Goal: Find specific page/section: Find specific page/section

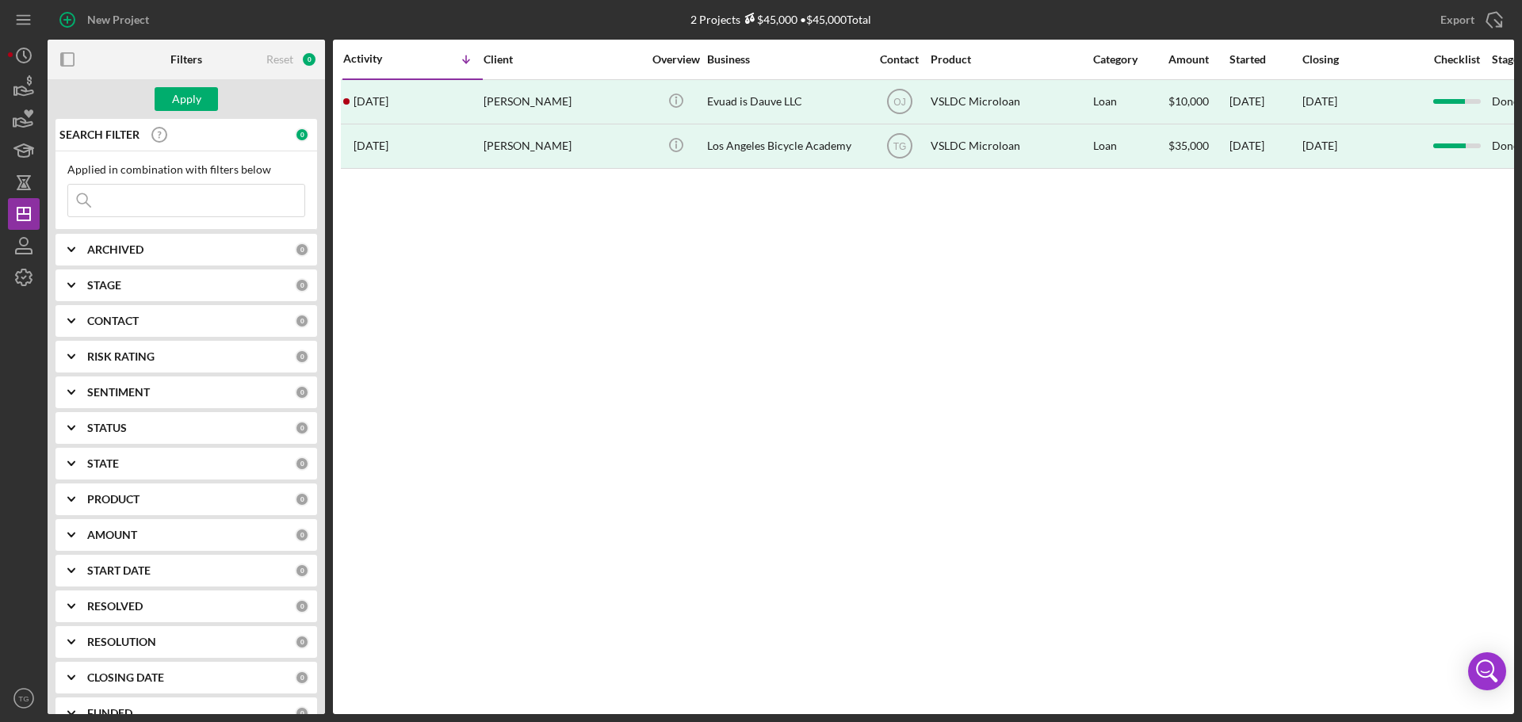
click at [147, 203] on input at bounding box center [186, 201] width 236 height 32
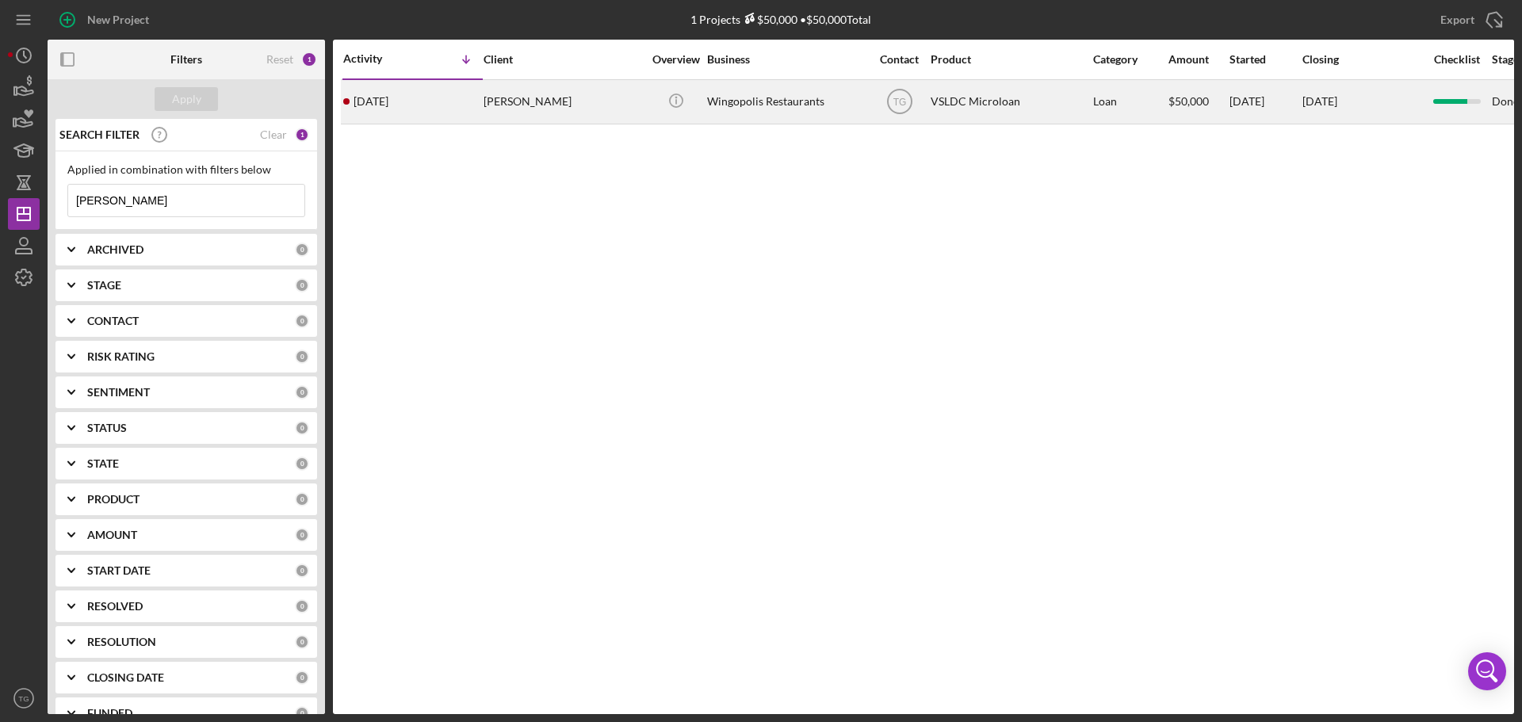
type input "[PERSON_NAME]"
click at [550, 100] on div "[PERSON_NAME]" at bounding box center [563, 102] width 159 height 42
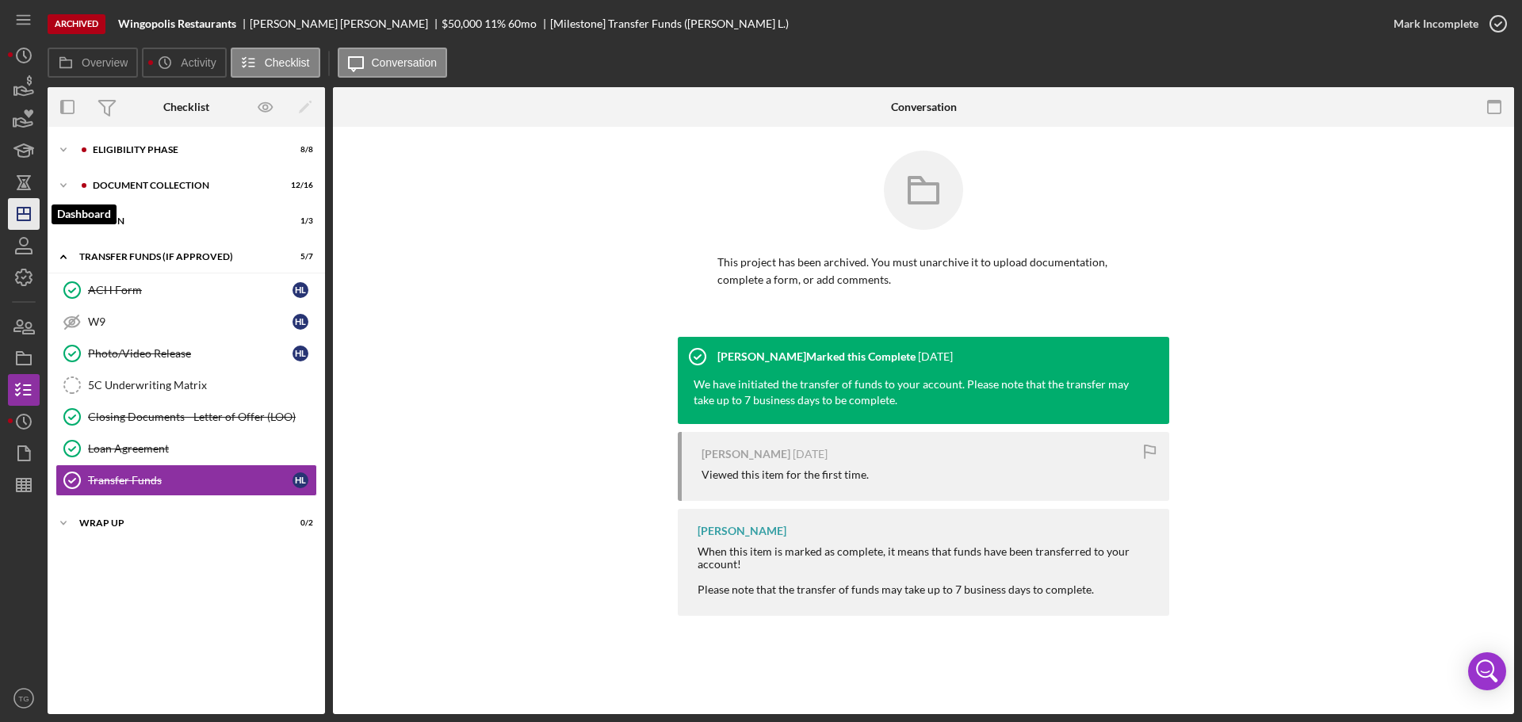
click at [17, 217] on polygon "button" at bounding box center [23, 214] width 13 height 13
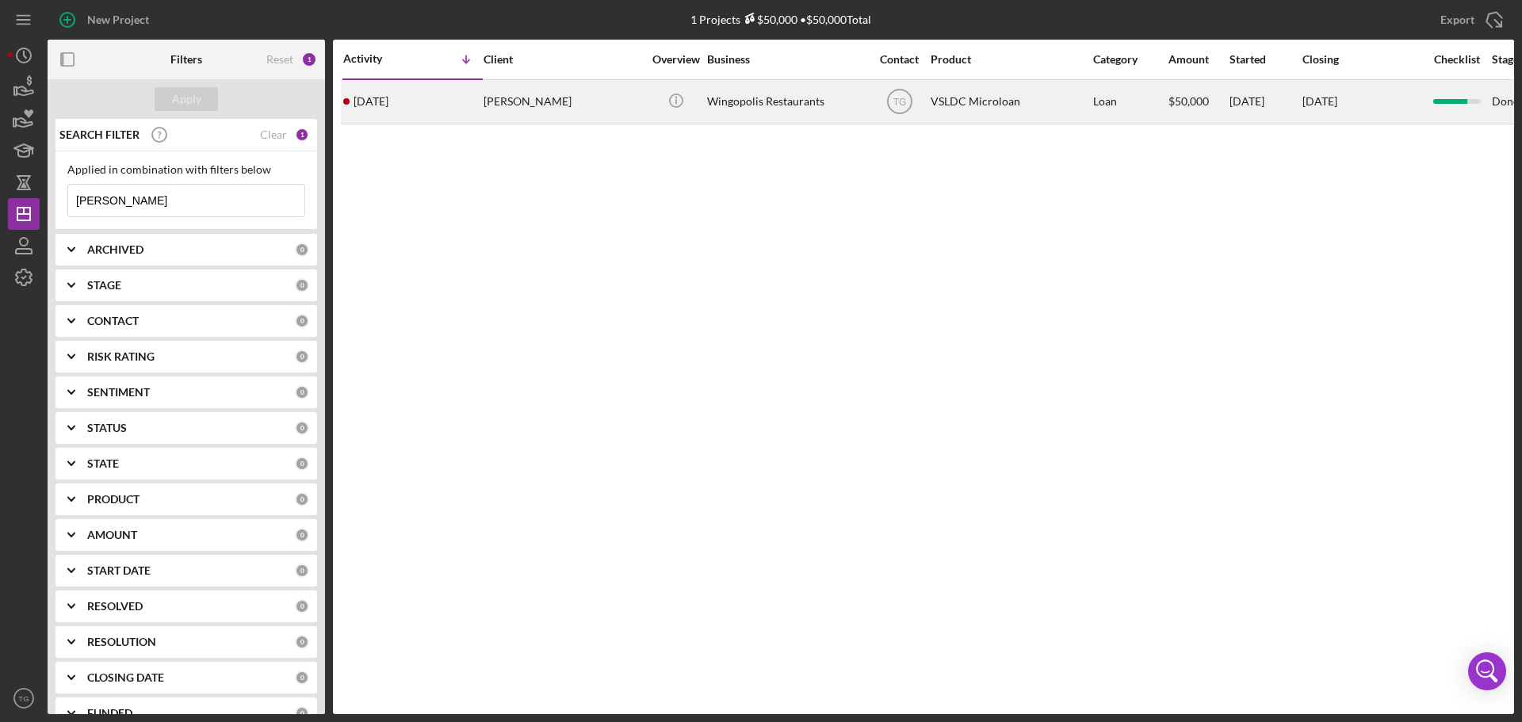
click at [446, 99] on div "[DATE] [PERSON_NAME]" at bounding box center [412, 102] width 139 height 42
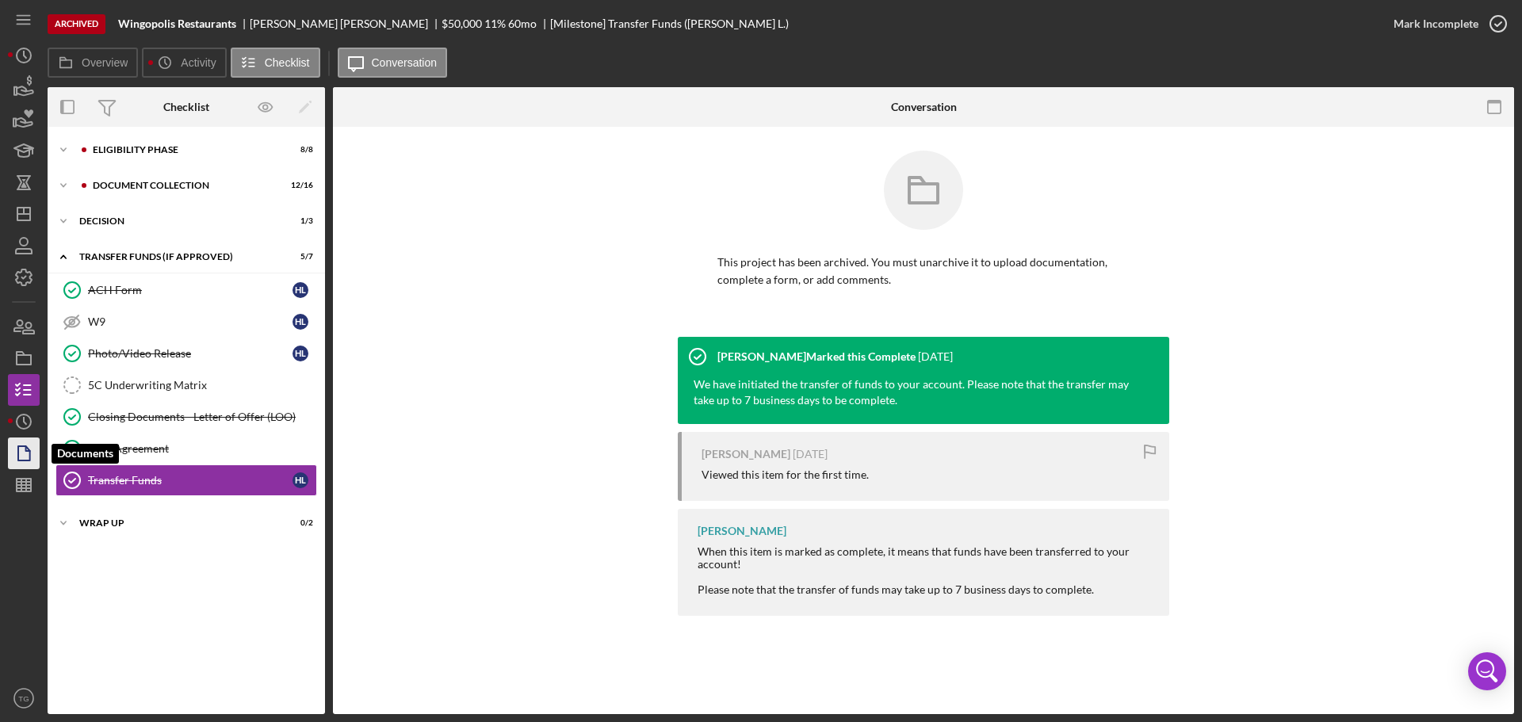
click at [25, 456] on icon "button" at bounding box center [24, 454] width 40 height 40
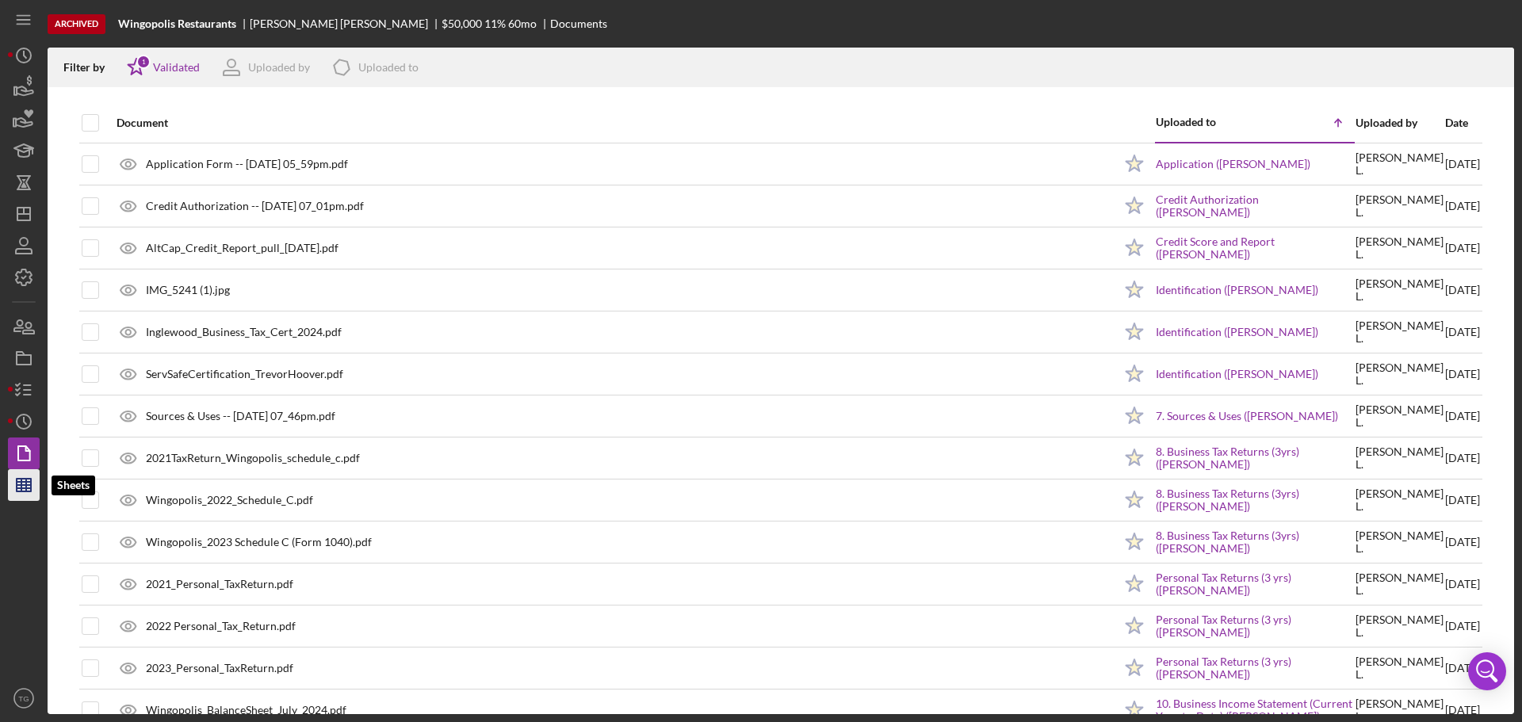
click at [26, 484] on line "button" at bounding box center [26, 485] width 0 height 13
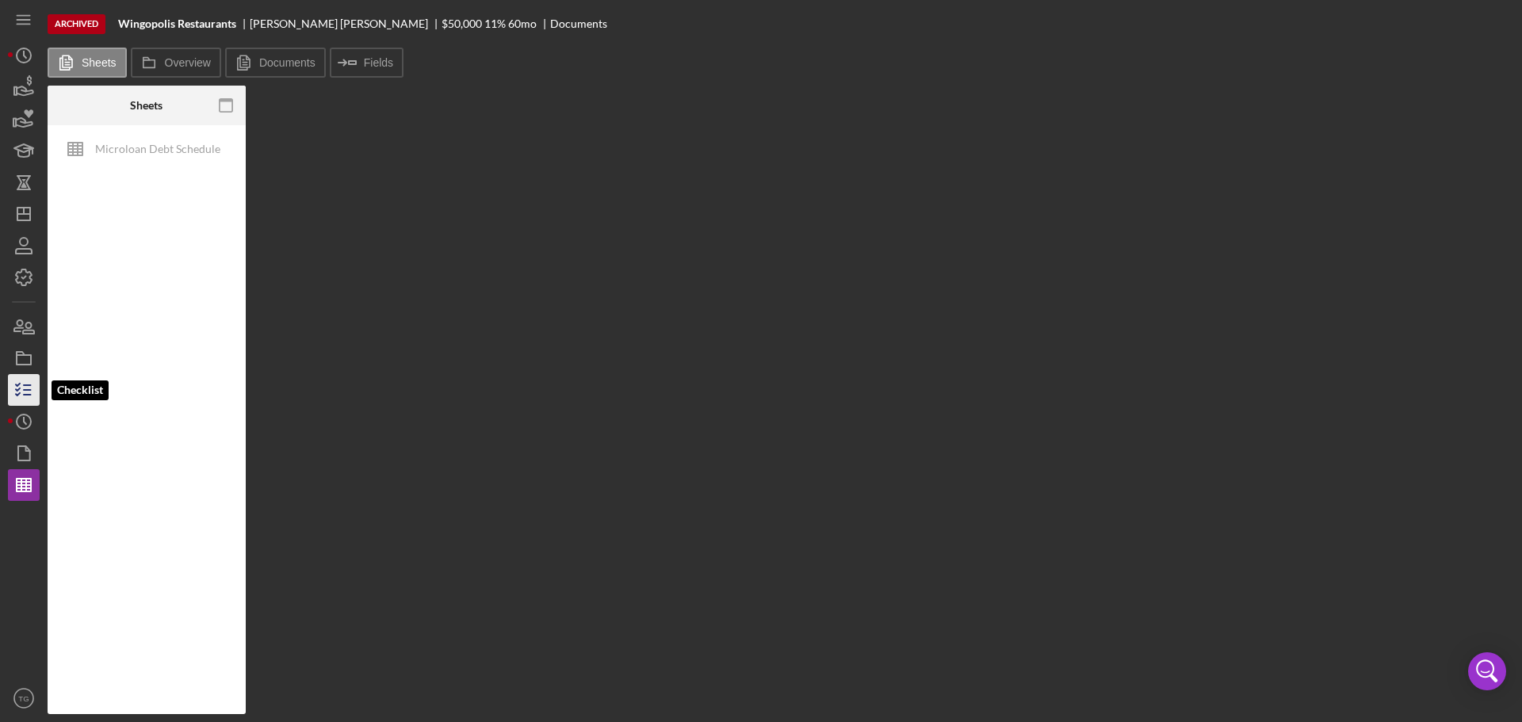
click at [20, 388] on polyline "button" at bounding box center [18, 389] width 4 height 2
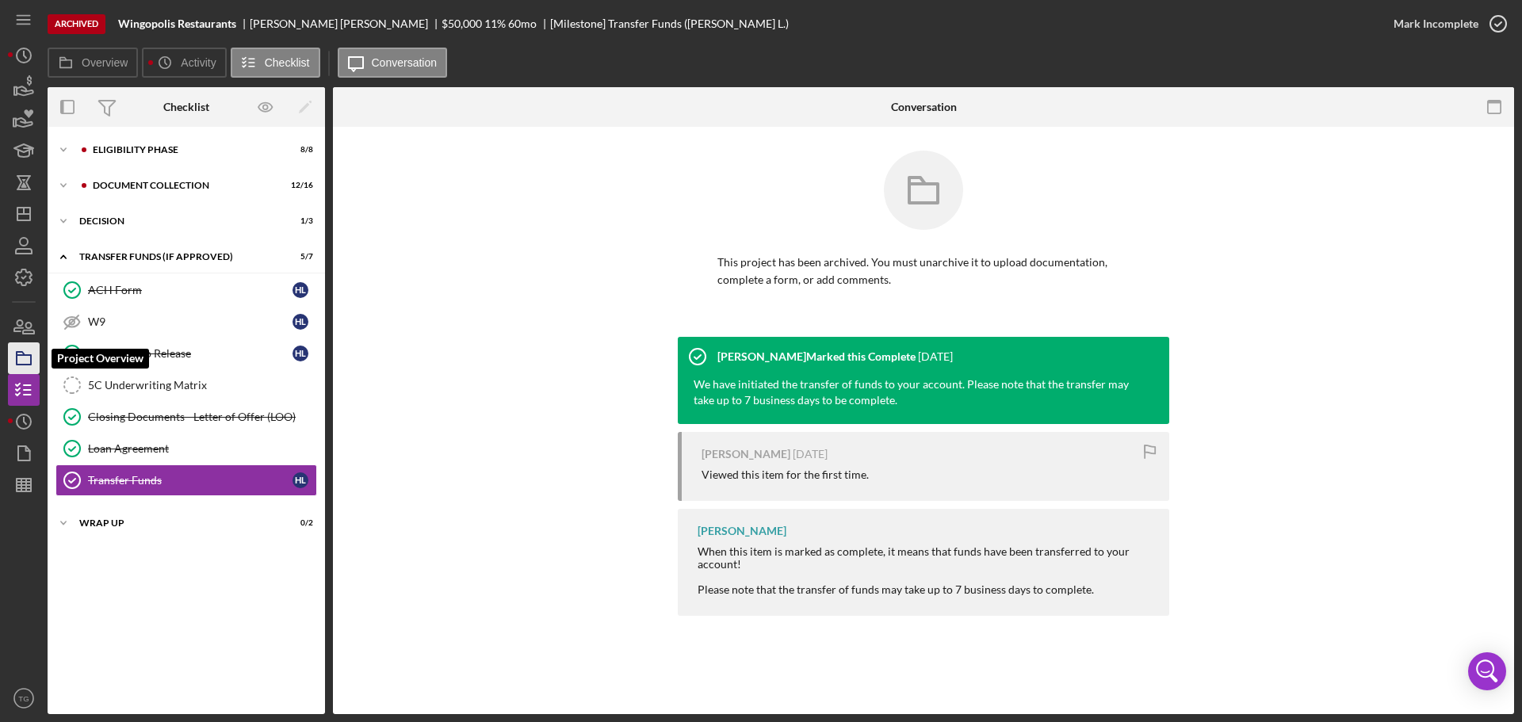
click at [23, 363] on icon "button" at bounding box center [24, 359] width 40 height 40
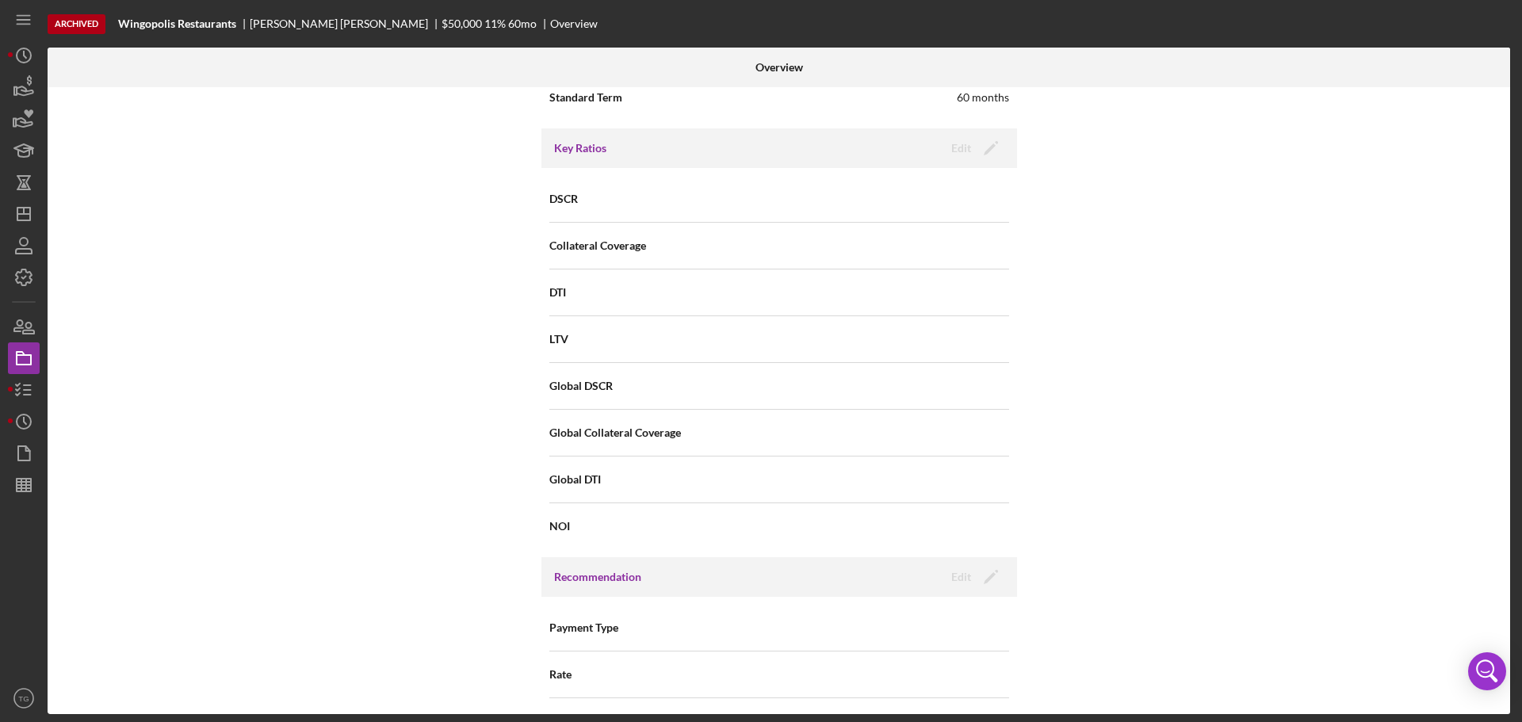
scroll to position [872, 0]
